Goal: Download file/media

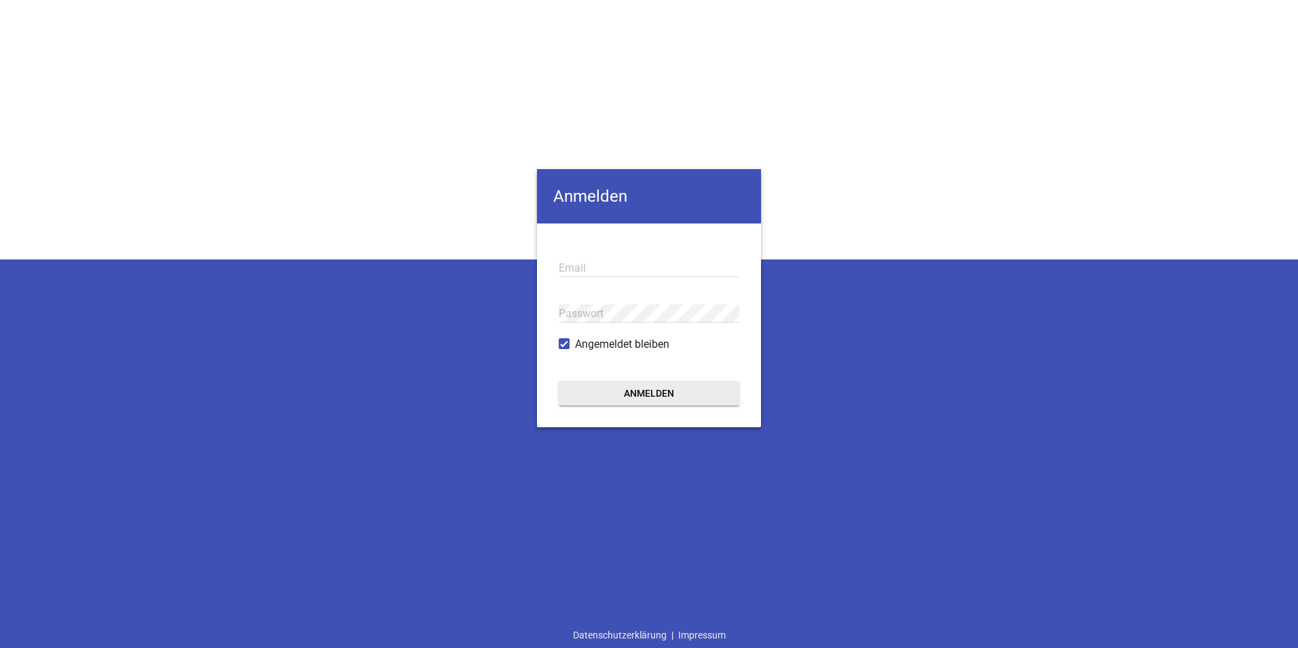
type input "[EMAIL_ADDRESS][DOMAIN_NAME]"
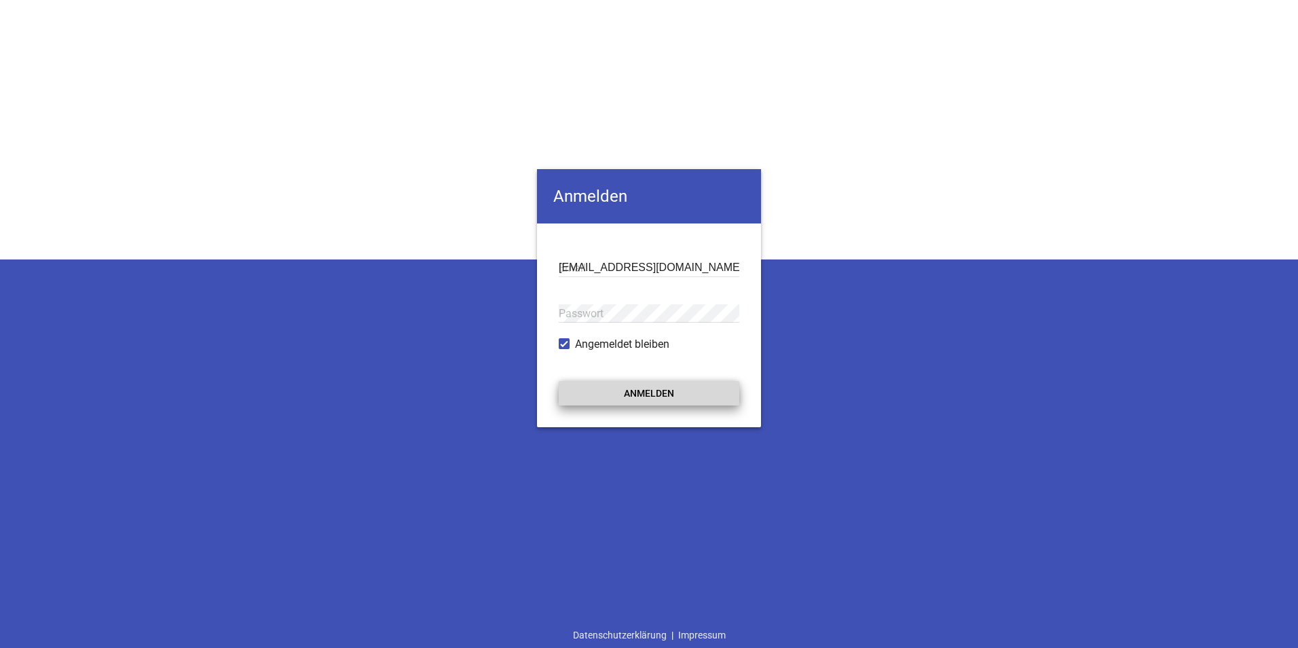
click at [607, 390] on button "Anmelden" at bounding box center [649, 393] width 181 height 24
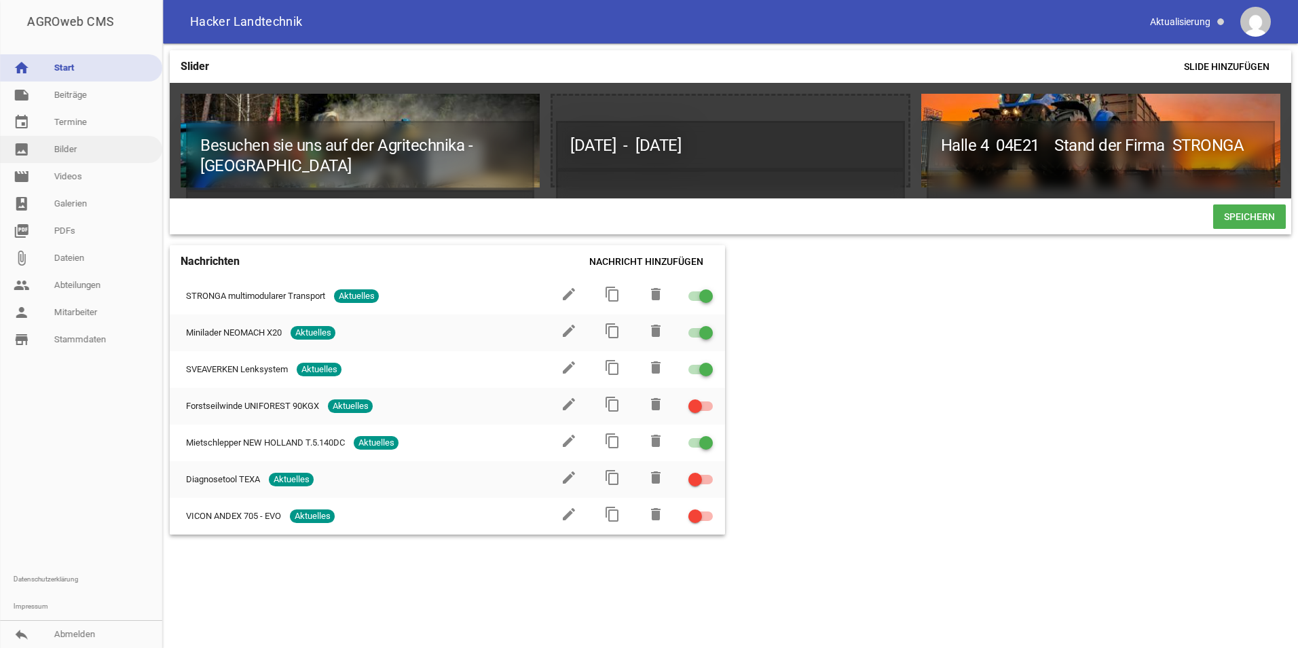
click at [58, 152] on link "image Bilder" at bounding box center [81, 149] width 162 height 27
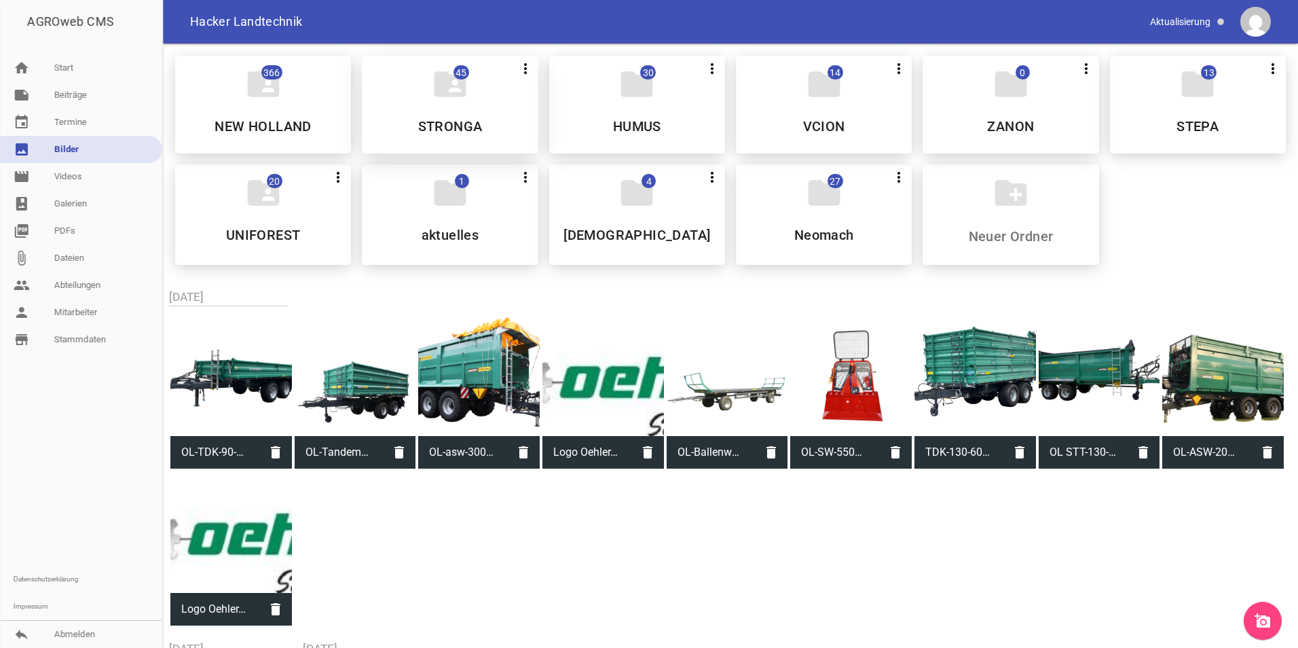
click at [463, 98] on icon "folder_shared" at bounding box center [450, 84] width 38 height 38
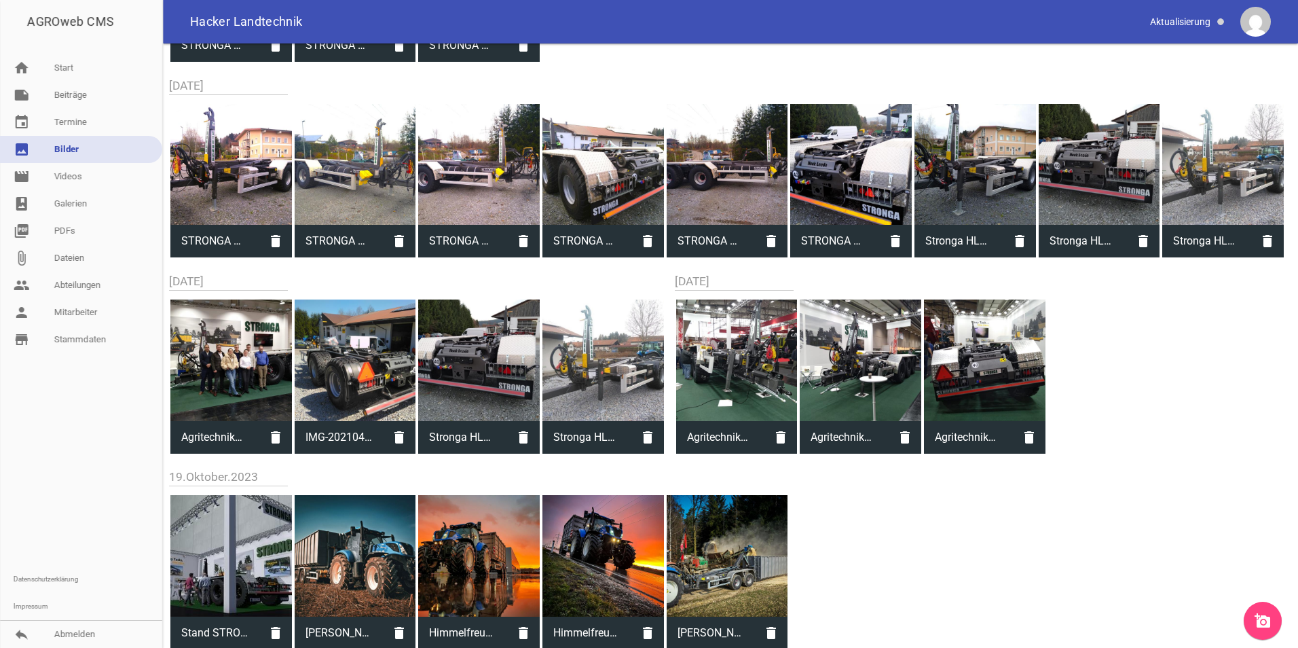
scroll to position [1047, 0]
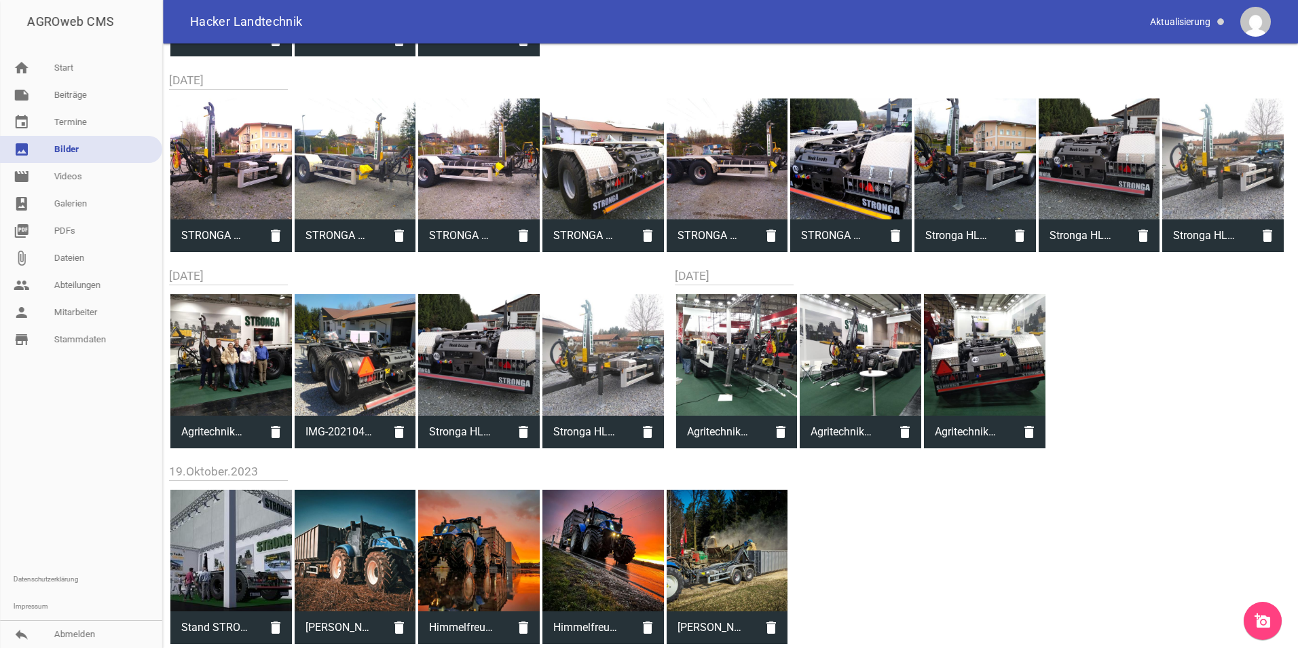
click at [853, 356] on div at bounding box center [861, 355] width 122 height 122
type input "Agritechnika 2023 HL260 2.jpeg"
type input "1512"
type input "2016"
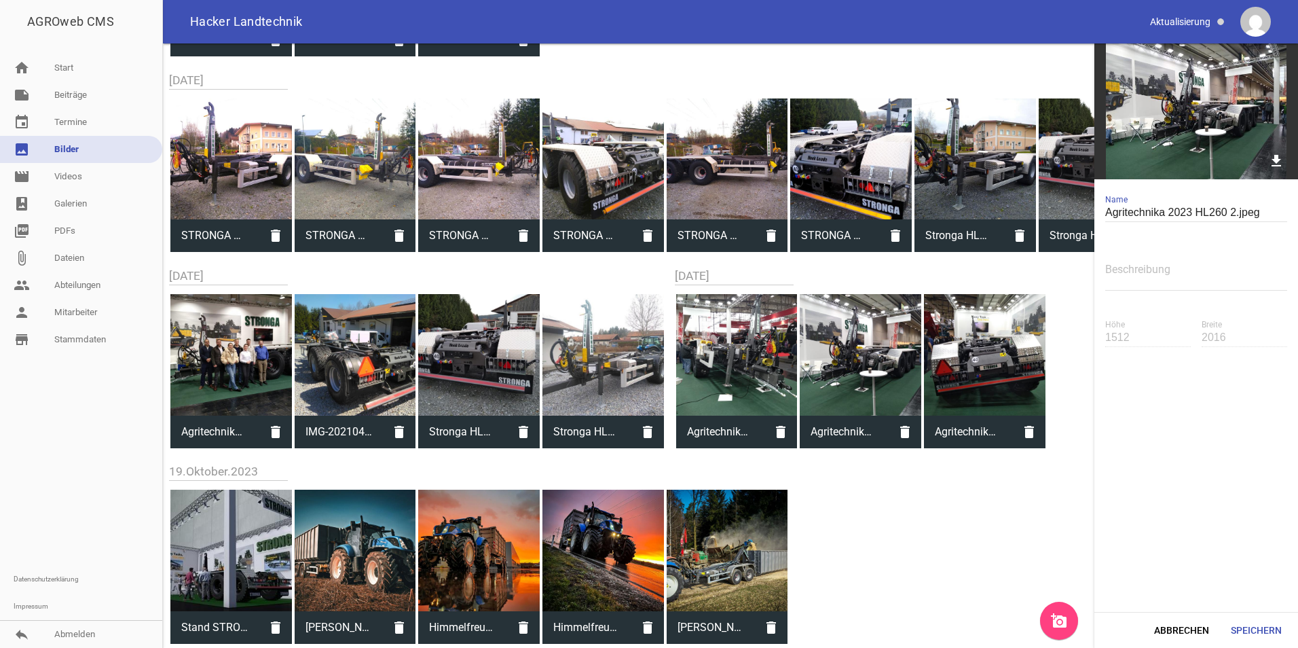
click at [1192, 79] on img at bounding box center [1196, 111] width 204 height 136
click at [1274, 160] on icon "download" at bounding box center [1276, 160] width 21 height 21
click at [760, 554] on div at bounding box center [728, 551] width 122 height 122
type input "[PERSON_NAME] (1).jpeg"
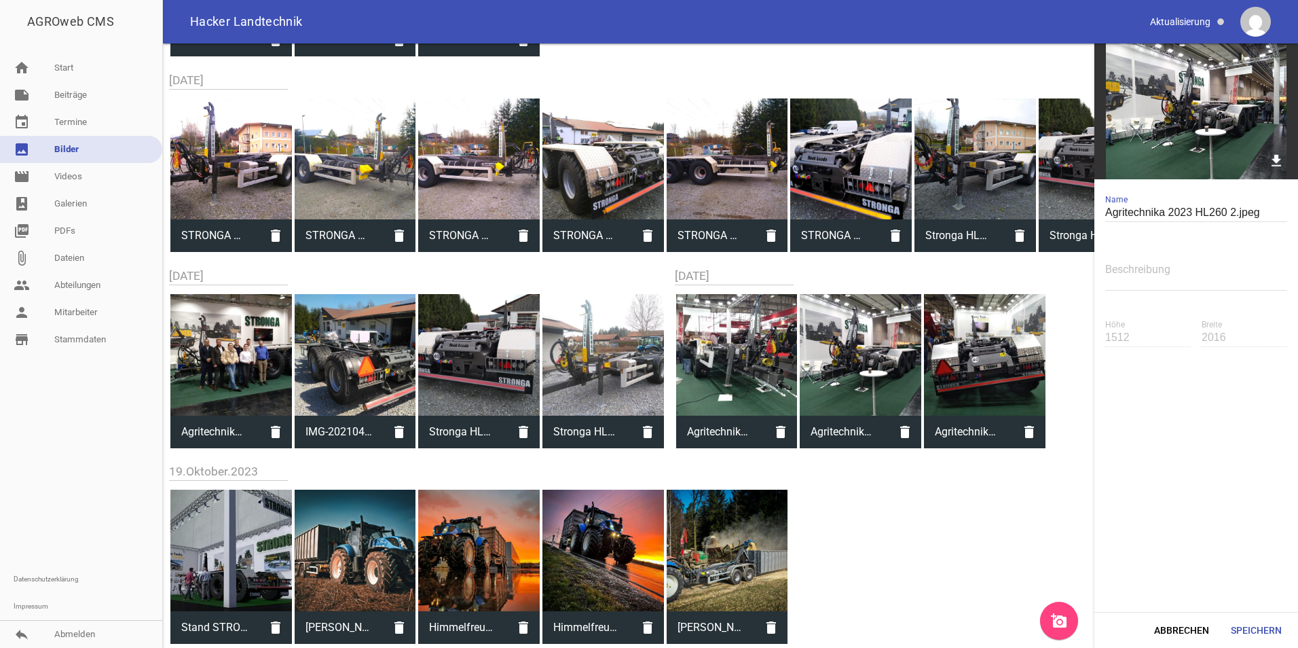
type input "1366"
type input "2048"
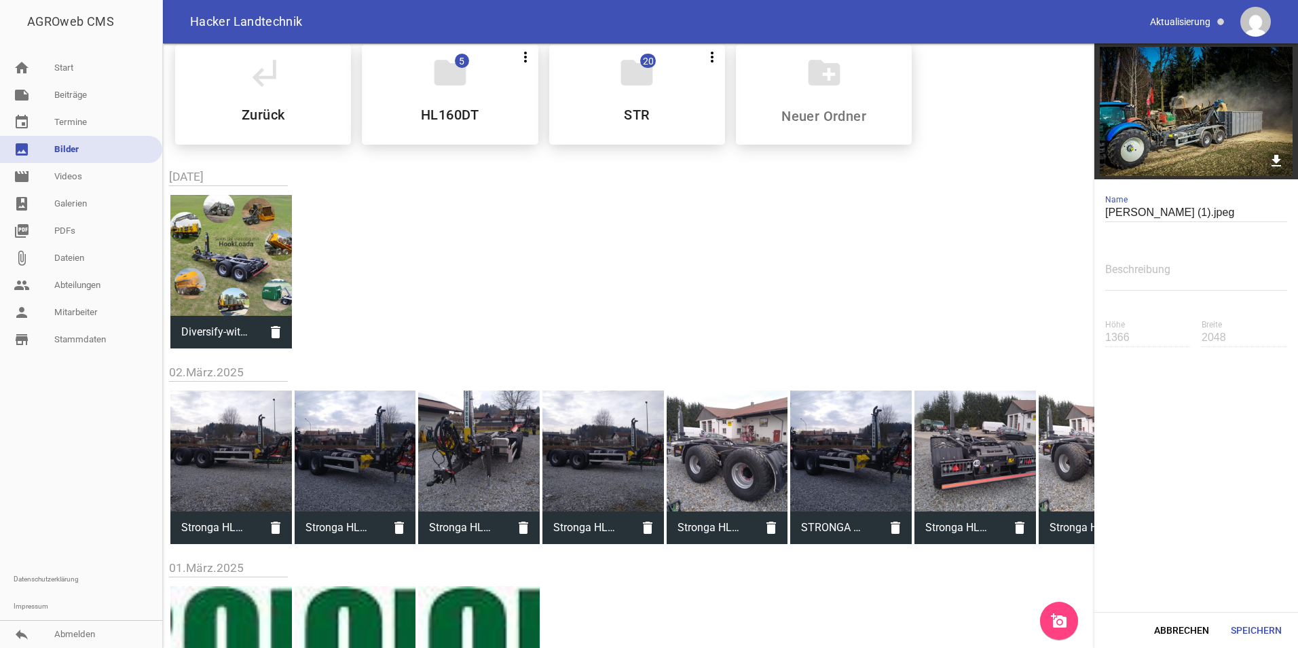
scroll to position [0, 0]
